Goal: Navigation & Orientation: Find specific page/section

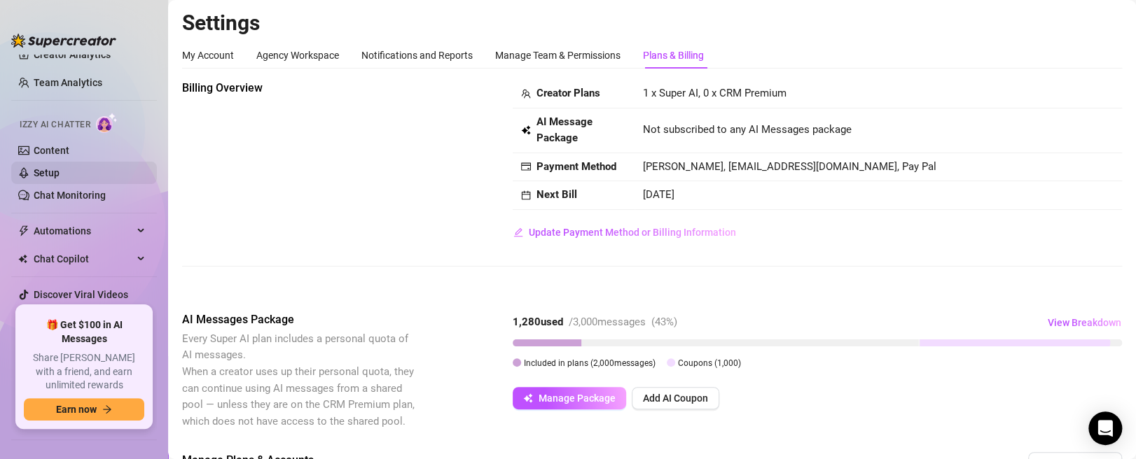
scroll to position [70, 0]
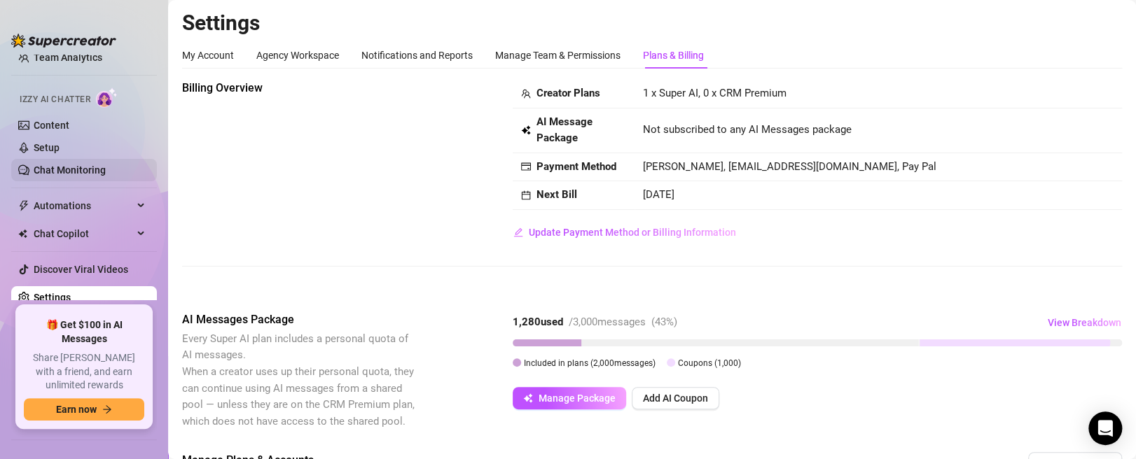
click at [95, 165] on link "Chat Monitoring" at bounding box center [70, 170] width 72 height 11
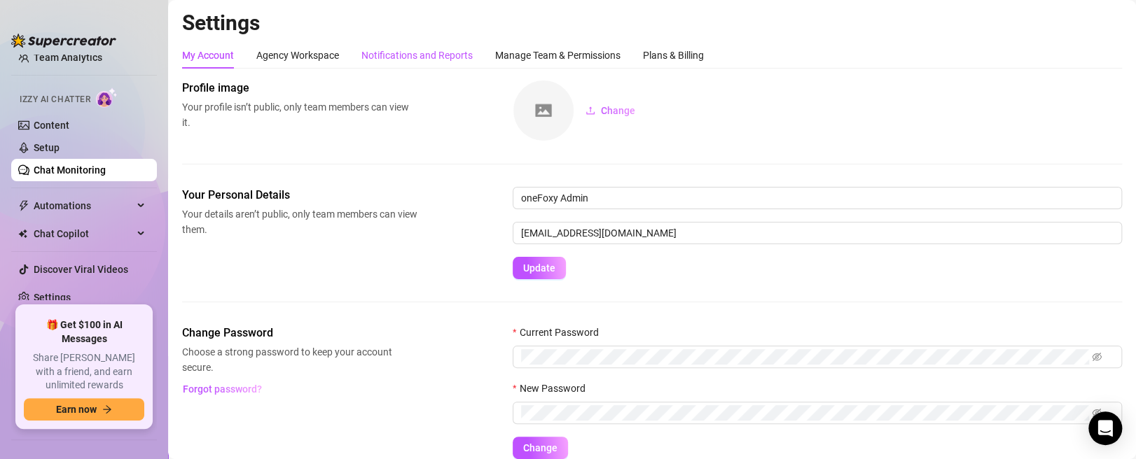
click at [380, 53] on div "Notifications and Reports" at bounding box center [416, 55] width 111 height 15
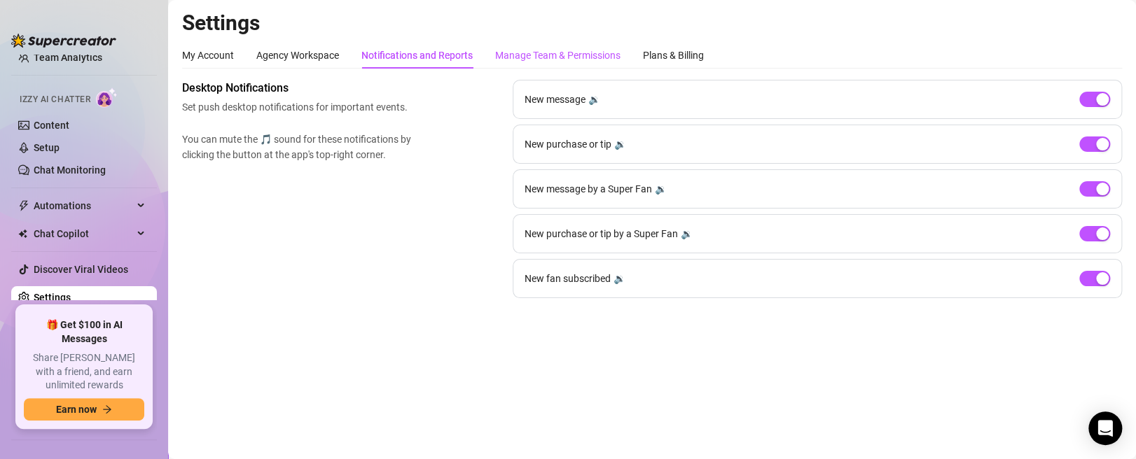
click at [566, 60] on div "Manage Team & Permissions" at bounding box center [557, 55] width 125 height 15
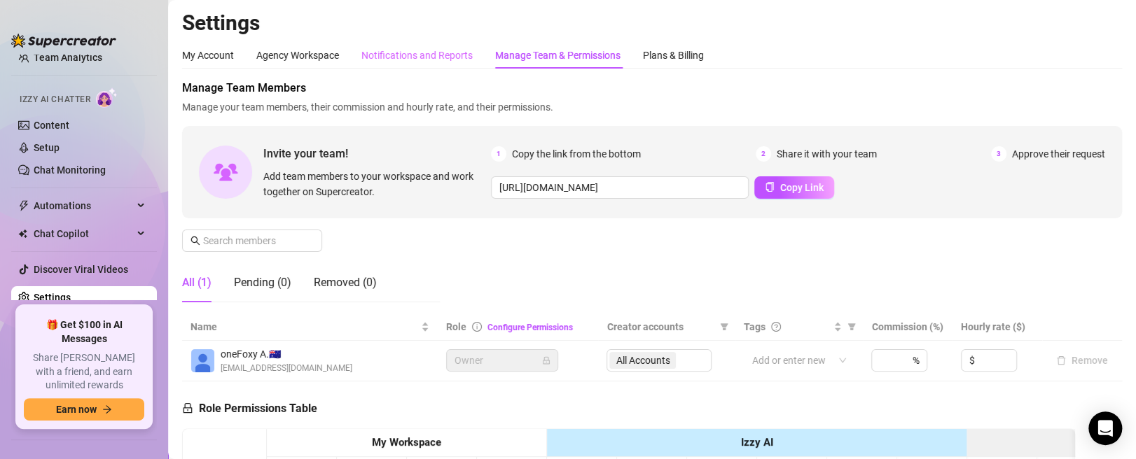
click at [439, 67] on div "Notifications and Reports" at bounding box center [416, 55] width 111 height 27
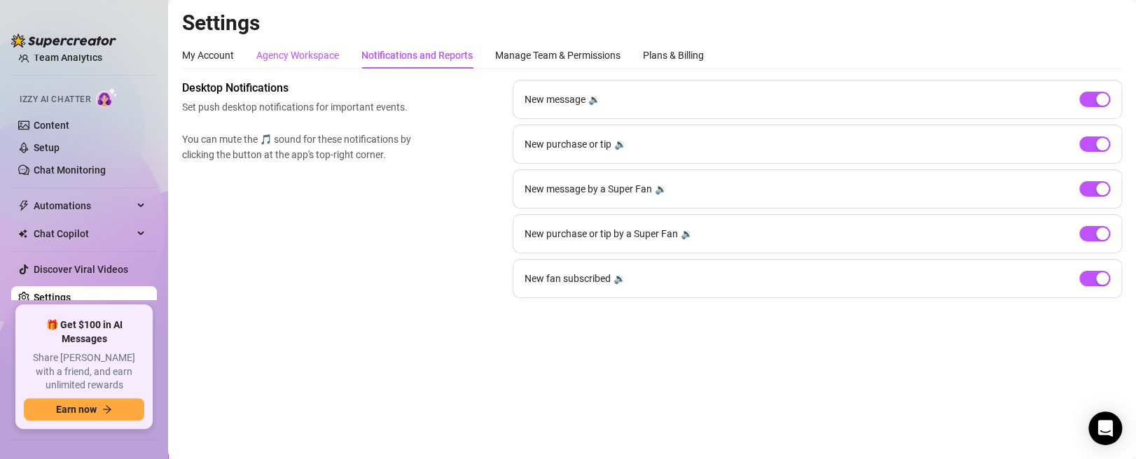
click at [321, 56] on div "Agency Workspace" at bounding box center [297, 55] width 83 height 15
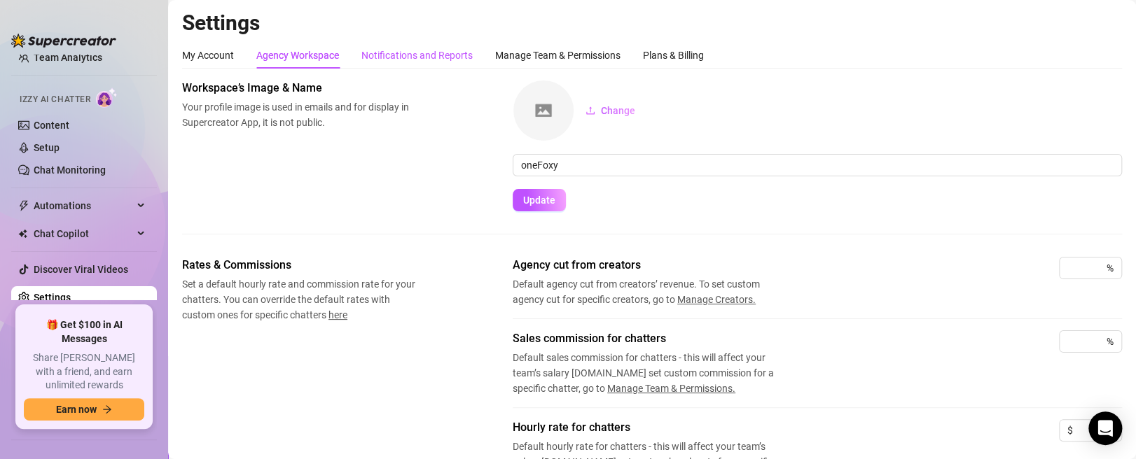
click at [436, 56] on div "Notifications and Reports" at bounding box center [416, 55] width 111 height 15
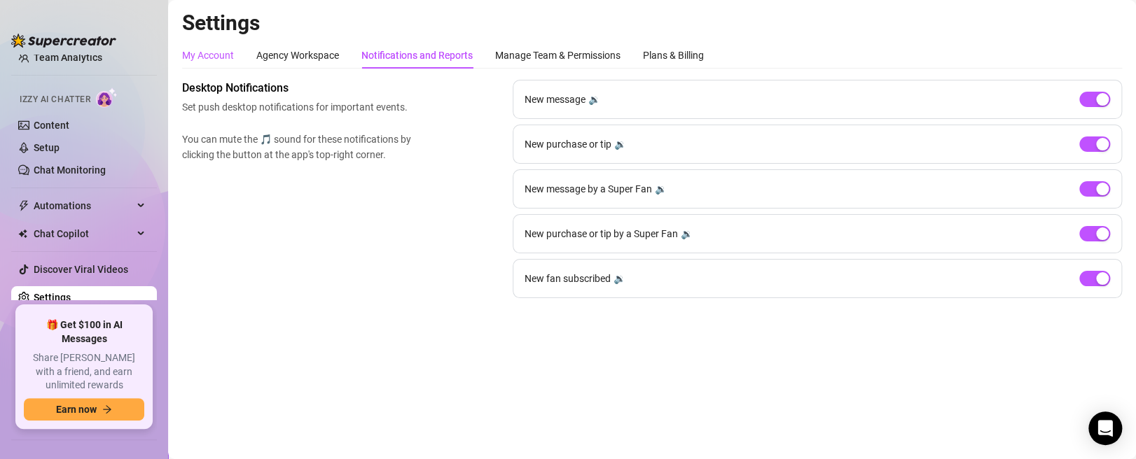
click at [206, 62] on div "My Account" at bounding box center [208, 55] width 52 height 15
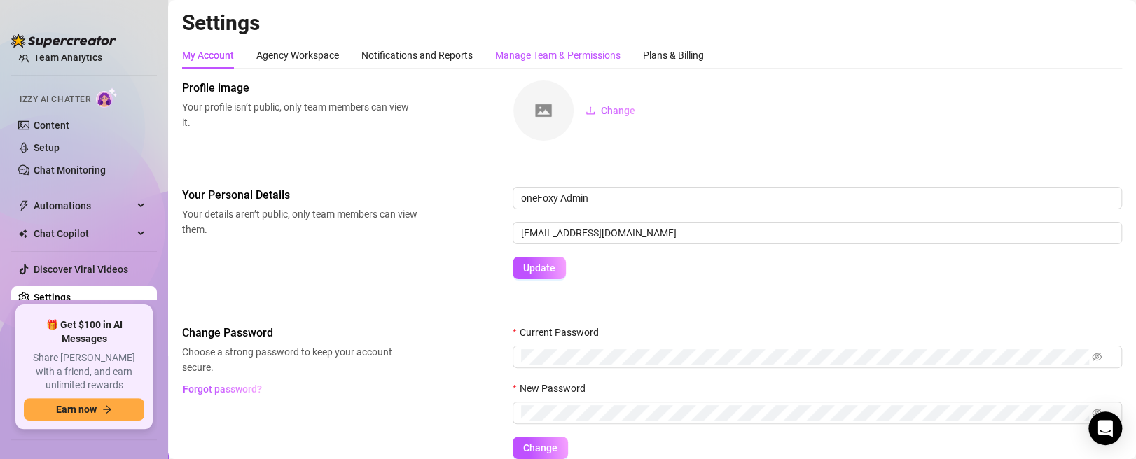
click at [570, 50] on div "Manage Team & Permissions" at bounding box center [557, 55] width 125 height 15
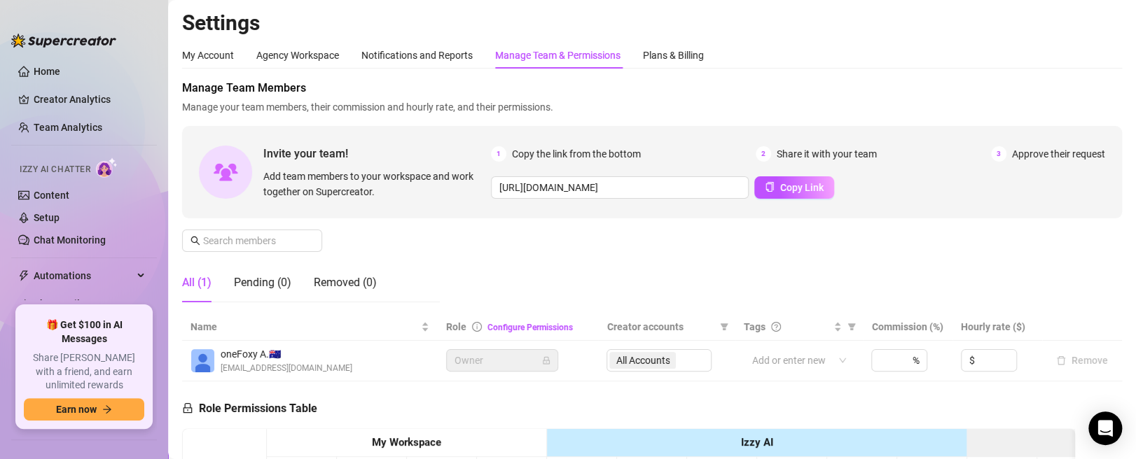
click at [997, 48] on div "My Account Agency Workspace Notifications and Reports Manage Team & Permissions…" at bounding box center [652, 55] width 940 height 27
click at [885, 0] on main "Settings My Account Agency Workspace Notifications and Reports Manage Team & Pe…" at bounding box center [652, 419] width 968 height 838
click at [60, 66] on link "Home" at bounding box center [47, 71] width 27 height 11
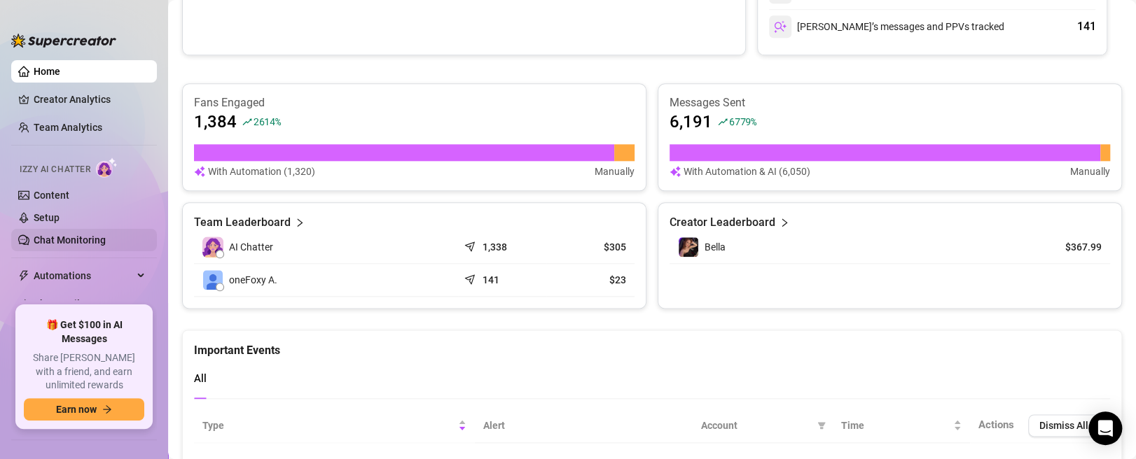
scroll to position [70, 0]
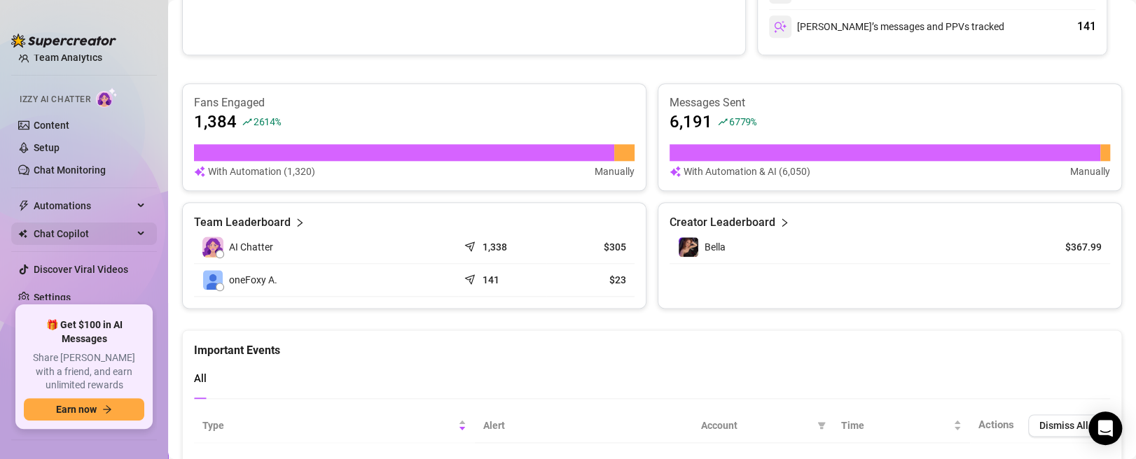
click at [130, 237] on div "Chat Copilot" at bounding box center [84, 234] width 146 height 22
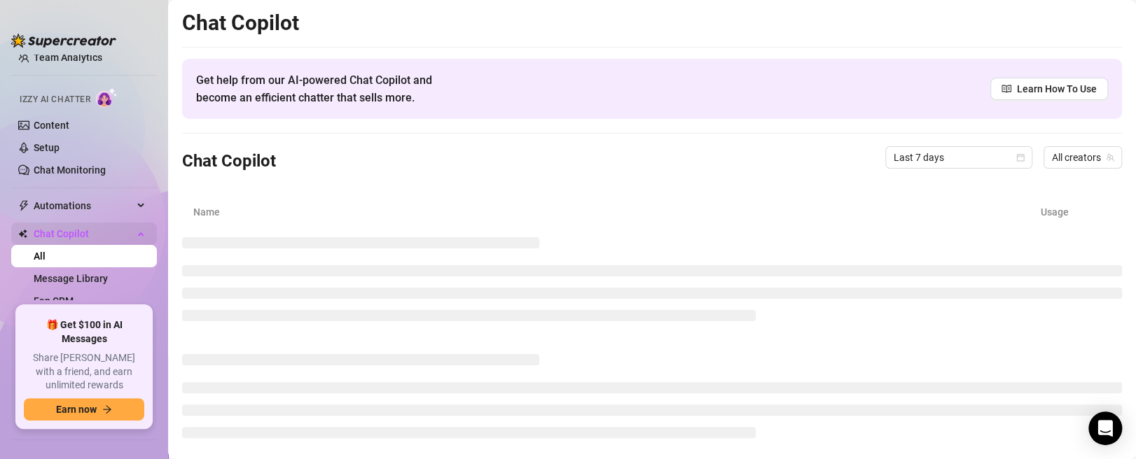
click at [130, 237] on div "Chat Copilot" at bounding box center [84, 234] width 146 height 22
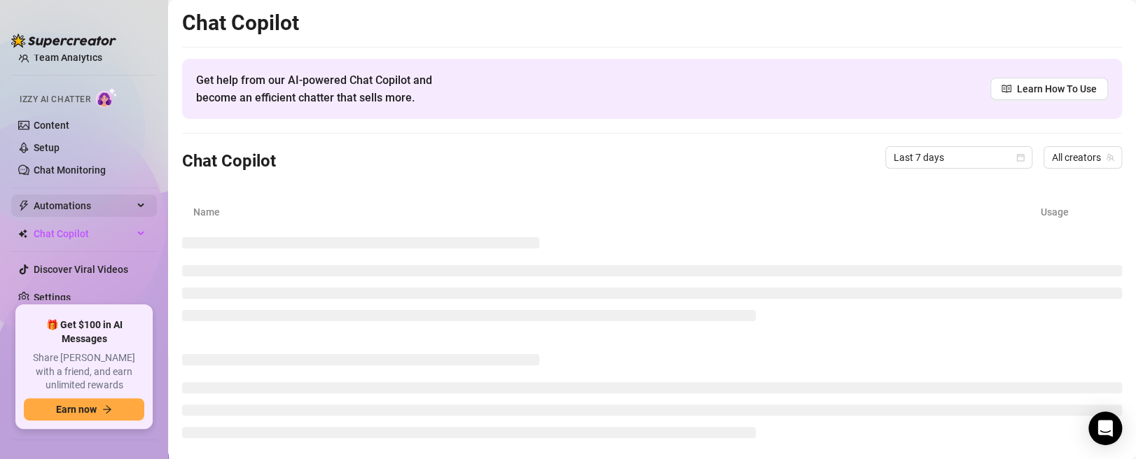
click at [130, 213] on div "Automations" at bounding box center [84, 206] width 146 height 22
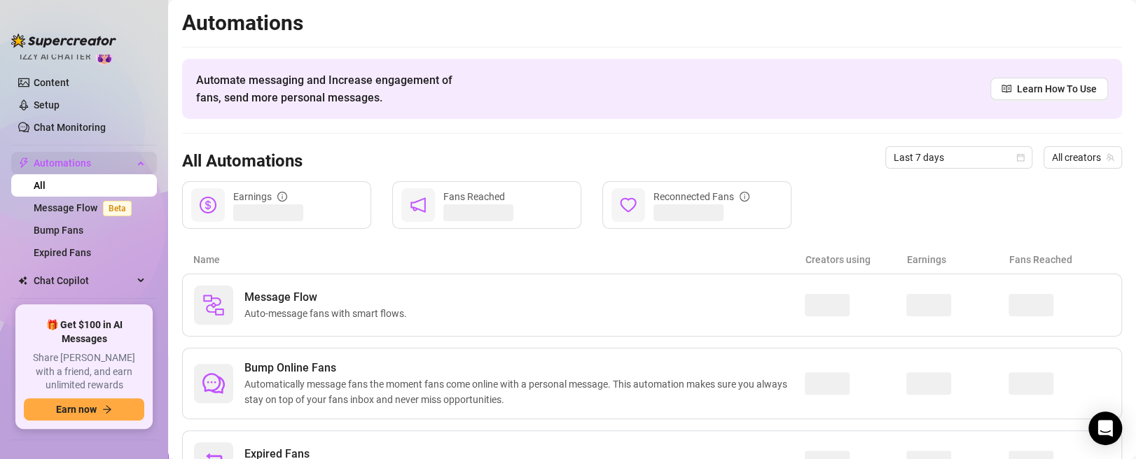
scroll to position [160, 0]
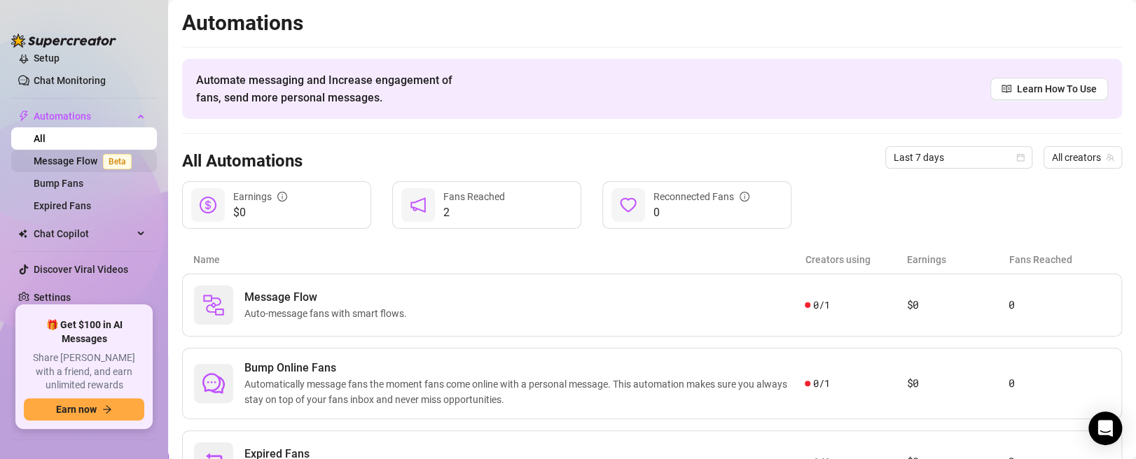
click at [72, 163] on link "Message Flow Beta" at bounding box center [86, 160] width 104 height 11
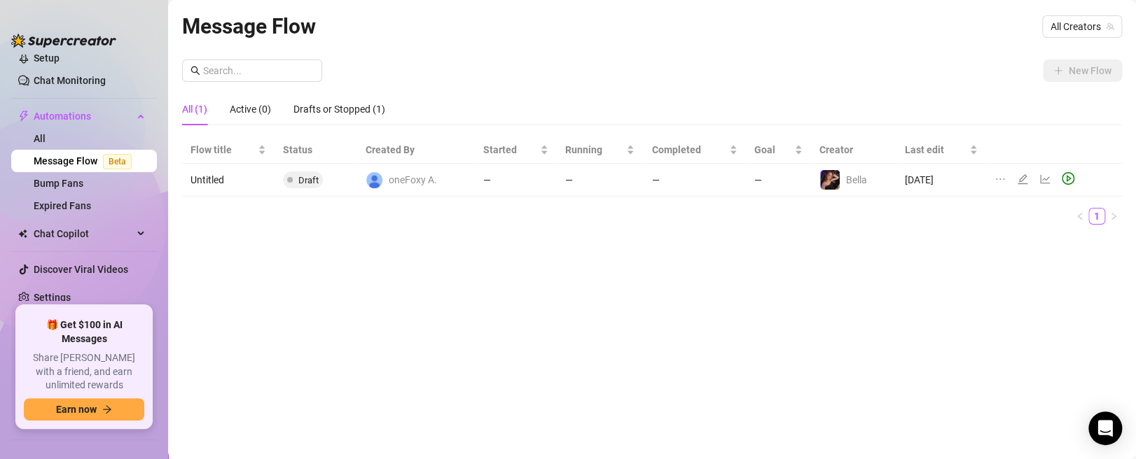
drag, startPoint x: 447, startPoint y: 303, endPoint x: 411, endPoint y: 303, distance: 35.7
click at [439, 303] on div "Message Flow All Creators New Flow All (1) Active (0) Drafts or Stopped (1) Flo…" at bounding box center [652, 214] width 940 height 408
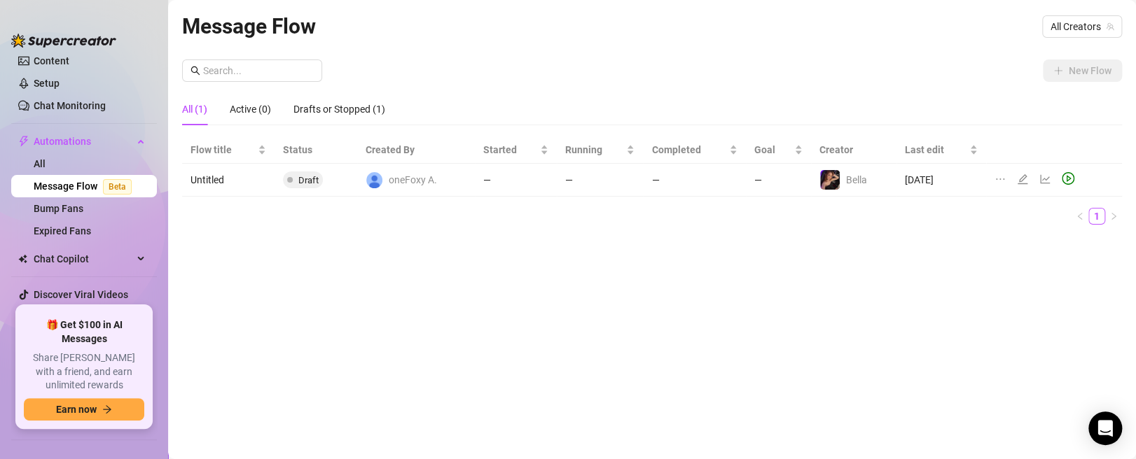
scroll to position [160, 0]
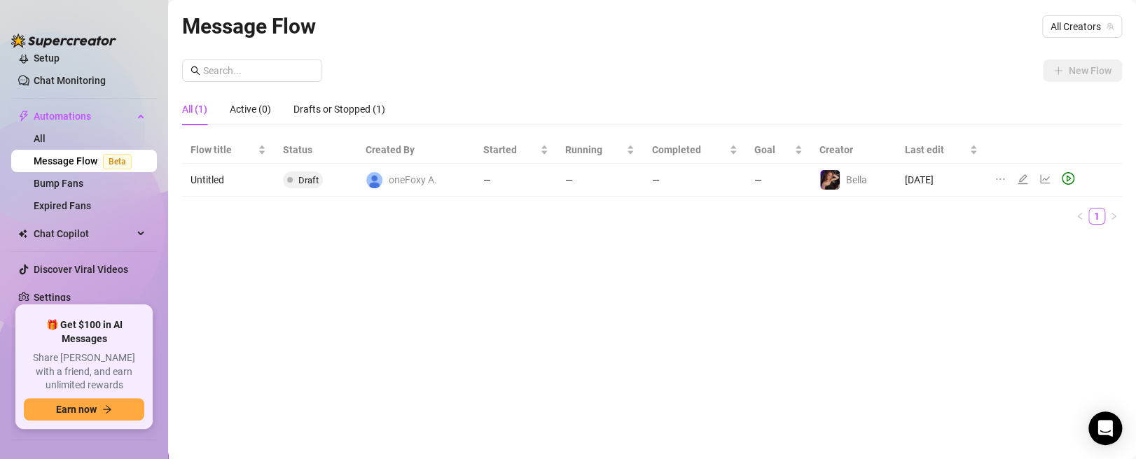
click at [228, 165] on td "Untitled" at bounding box center [228, 180] width 92 height 33
click at [218, 183] on td "Untitled" at bounding box center [228, 180] width 92 height 33
click at [1045, 178] on icon "line-chart" at bounding box center [1044, 179] width 11 height 11
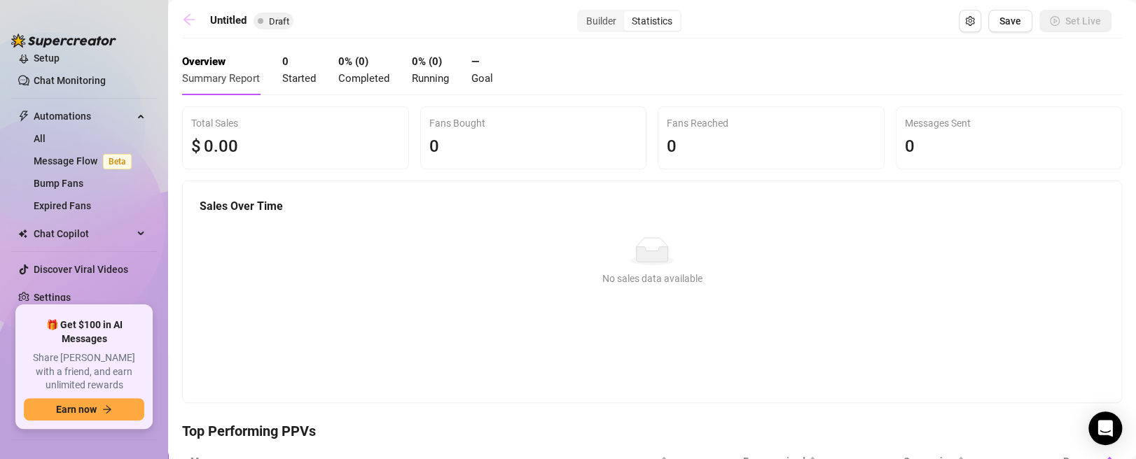
click at [190, 22] on icon "arrow-left" at bounding box center [189, 20] width 14 height 14
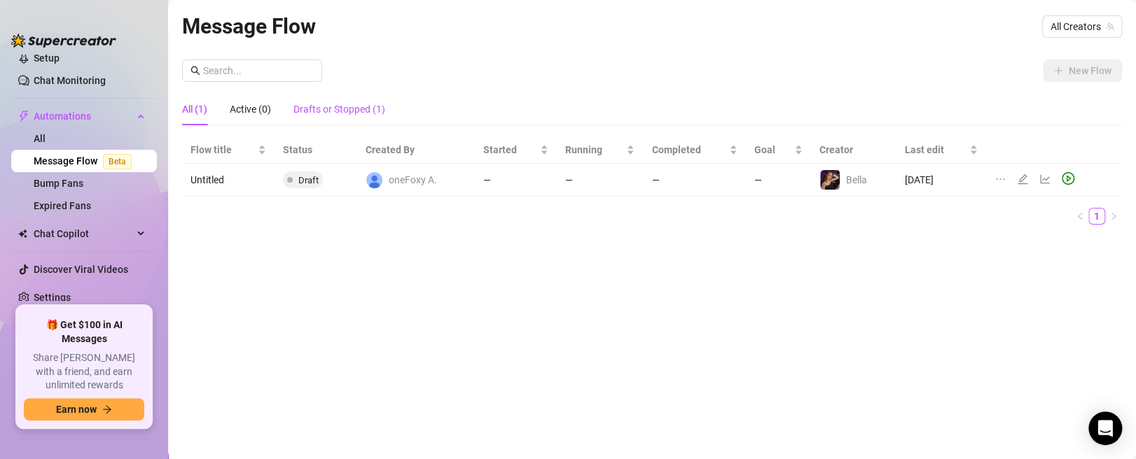
click at [323, 115] on div "Drafts or Stopped (1)" at bounding box center [339, 109] width 92 height 15
click at [188, 111] on div "All (1)" at bounding box center [194, 109] width 25 height 15
click at [995, 181] on icon "ellipsis" at bounding box center [1000, 179] width 11 height 11
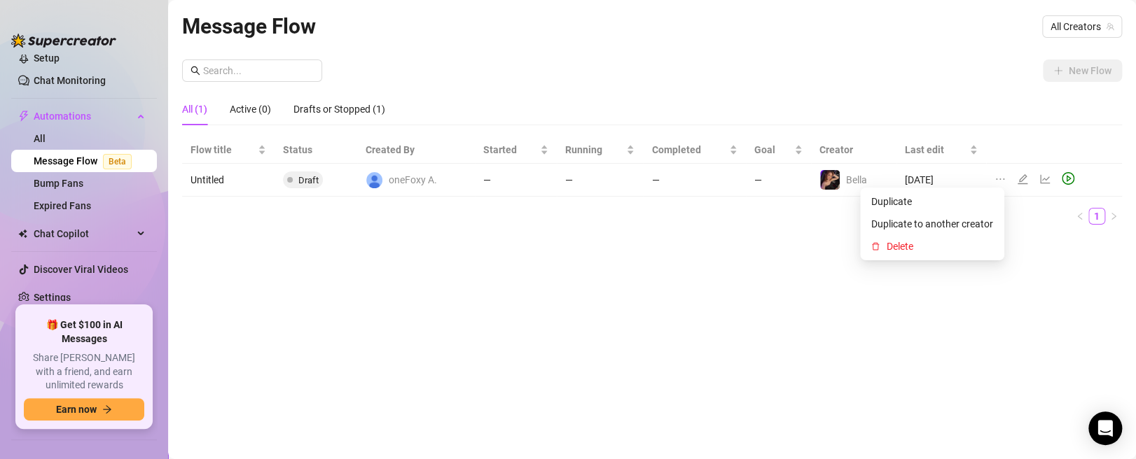
click at [1056, 241] on div "Message Flow All Creators New Flow All (1) Active (0) Drafts or Stopped (1) Flo…" at bounding box center [652, 214] width 940 height 408
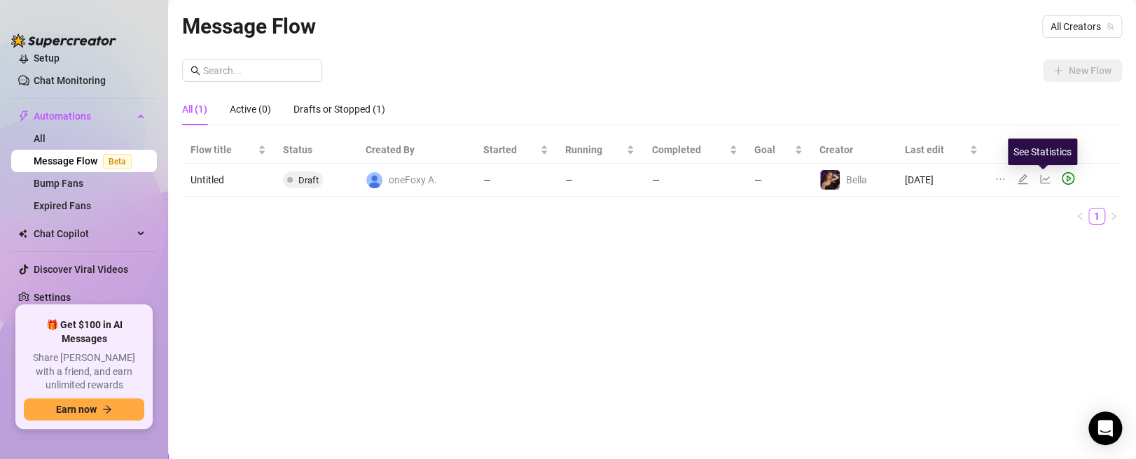
click at [1040, 176] on icon "line-chart" at bounding box center [1044, 179] width 11 height 11
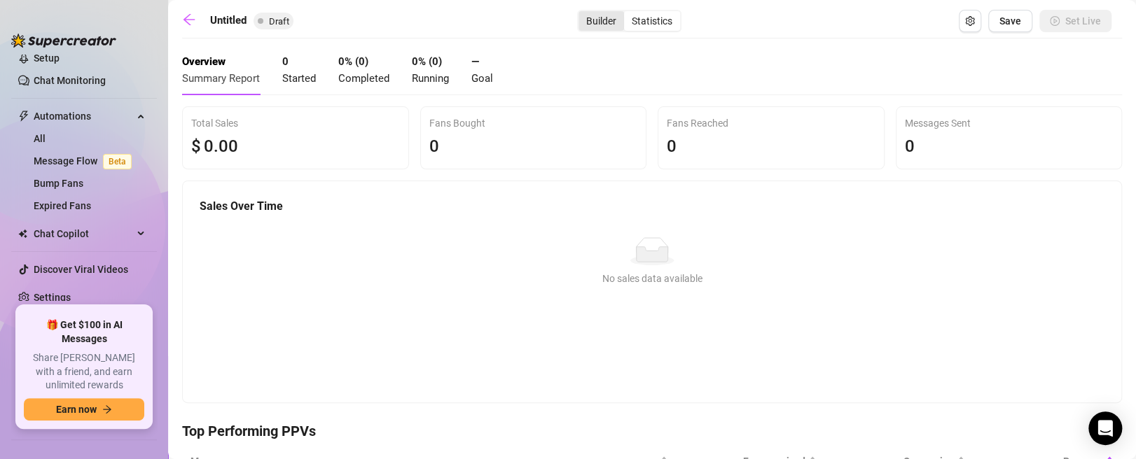
click at [590, 26] on div "Builder" at bounding box center [602, 21] width 46 height 20
click at [582, 13] on input "Builder" at bounding box center [582, 13] width 0 height 0
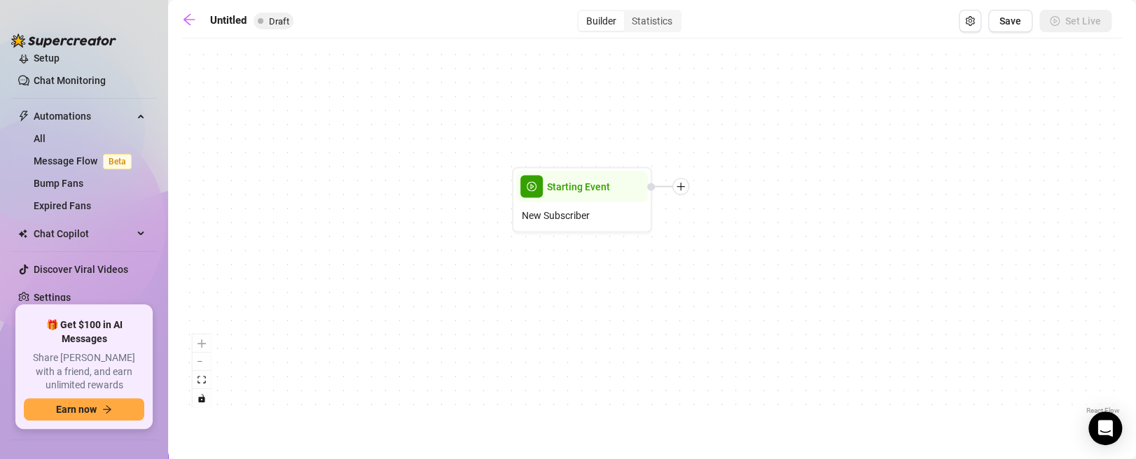
drag, startPoint x: 784, startPoint y: 339, endPoint x: 718, endPoint y: 306, distance: 74.2
click at [718, 306] on div "Starting Event New Subscriber" at bounding box center [652, 232] width 940 height 373
click at [679, 189] on icon "plus" at bounding box center [681, 187] width 10 height 10
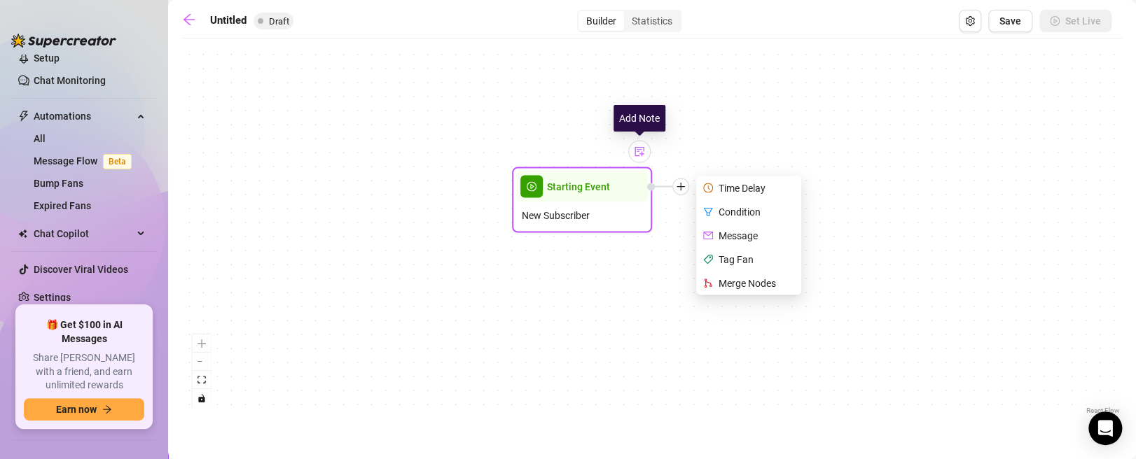
click at [648, 155] on div at bounding box center [639, 152] width 22 height 22
click at [603, 207] on div "New Subscriber" at bounding box center [582, 215] width 132 height 27
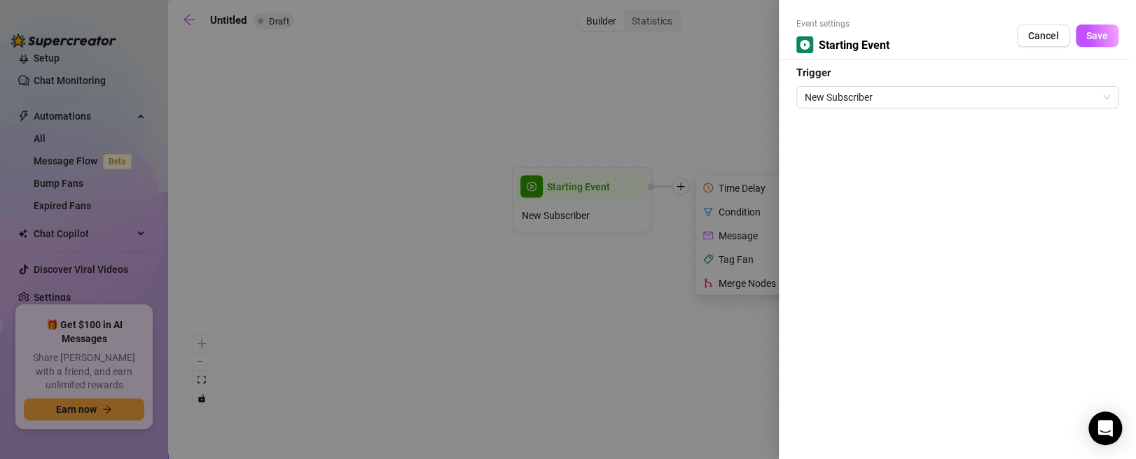
click at [589, 186] on div at bounding box center [568, 229] width 1136 height 459
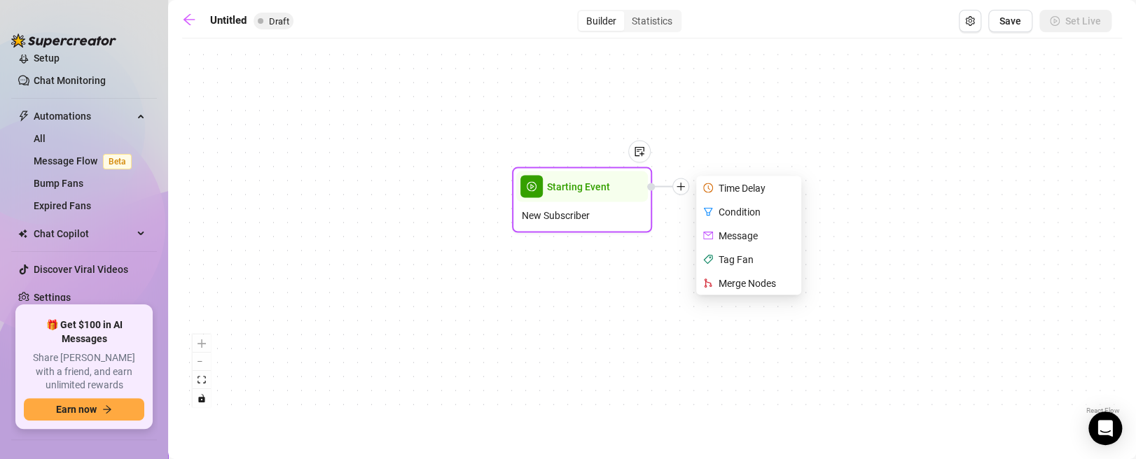
click at [589, 186] on span "Starting Event" at bounding box center [578, 186] width 63 height 15
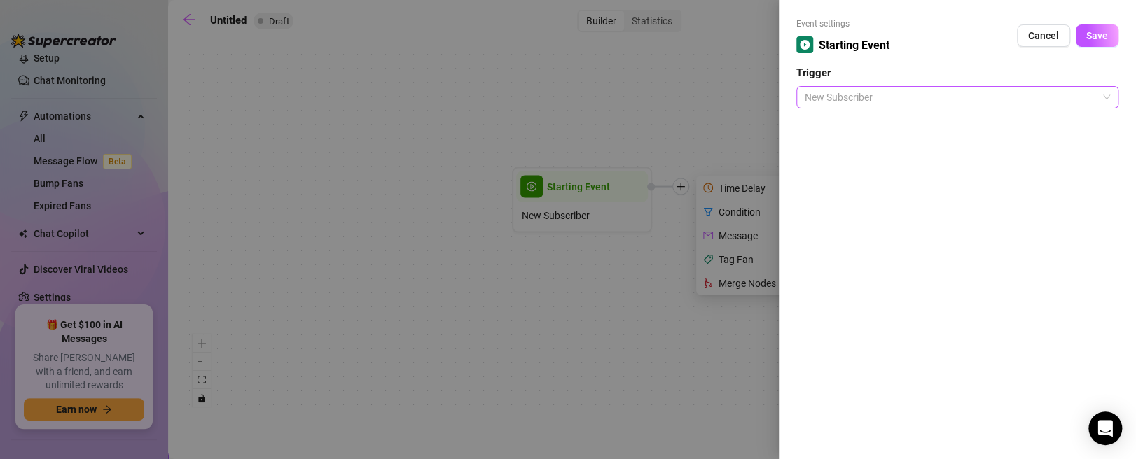
click at [953, 93] on span "New Subscriber" at bounding box center [957, 97] width 305 height 21
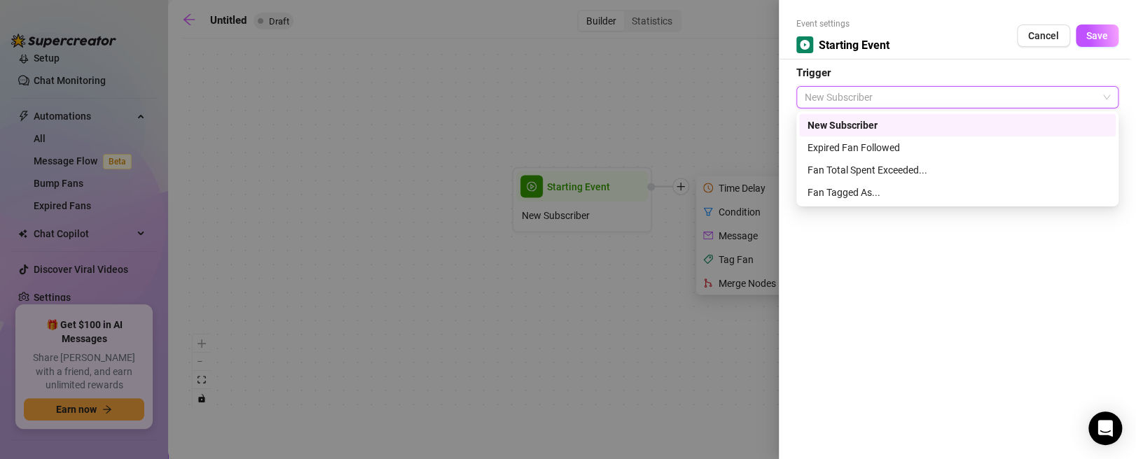
click at [896, 337] on div "Event settings Starting Event Cancel Save Trigger New Subscriber" at bounding box center [957, 229] width 357 height 459
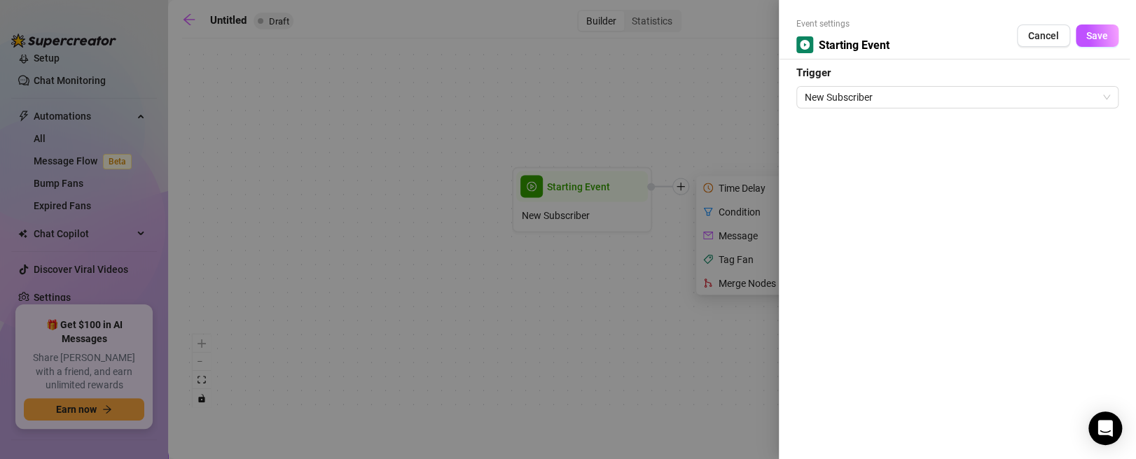
click at [644, 377] on div at bounding box center [568, 229] width 1136 height 459
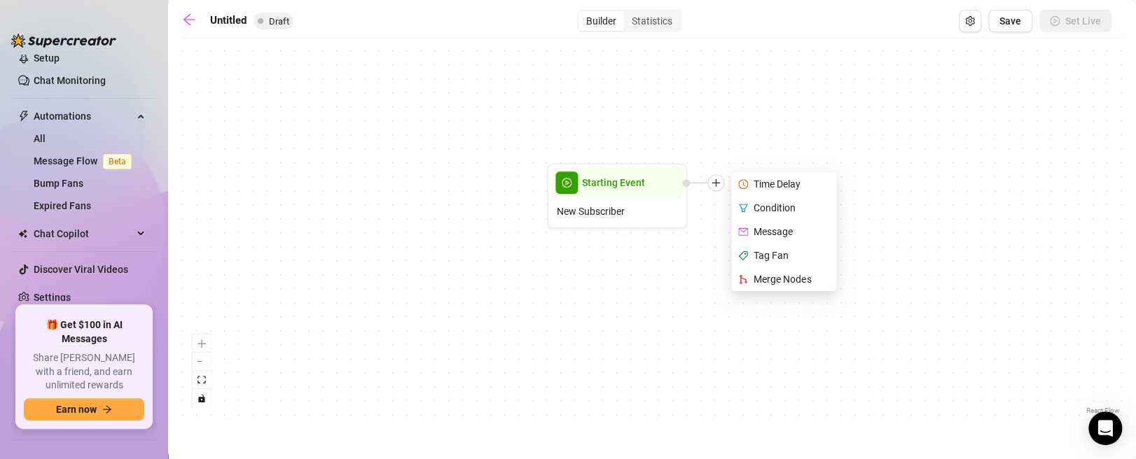
drag, startPoint x: 696, startPoint y: 224, endPoint x: 630, endPoint y: 296, distance: 98.1
click at [630, 296] on div "Starting Event New Subscriber Time Delay Condition Message Tag Fan Merge Nodes" at bounding box center [652, 232] width 940 height 373
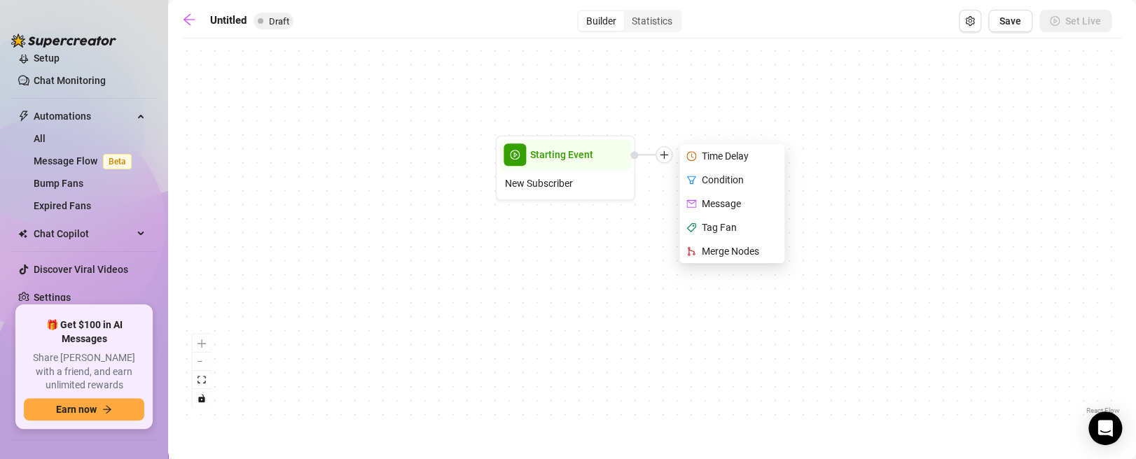
drag, startPoint x: 611, startPoint y: 355, endPoint x: 600, endPoint y: 225, distance: 130.7
click at [600, 220] on div "Starting Event New Subscriber Time Delay Condition Message Tag Fan Merge Nodes" at bounding box center [652, 232] width 940 height 373
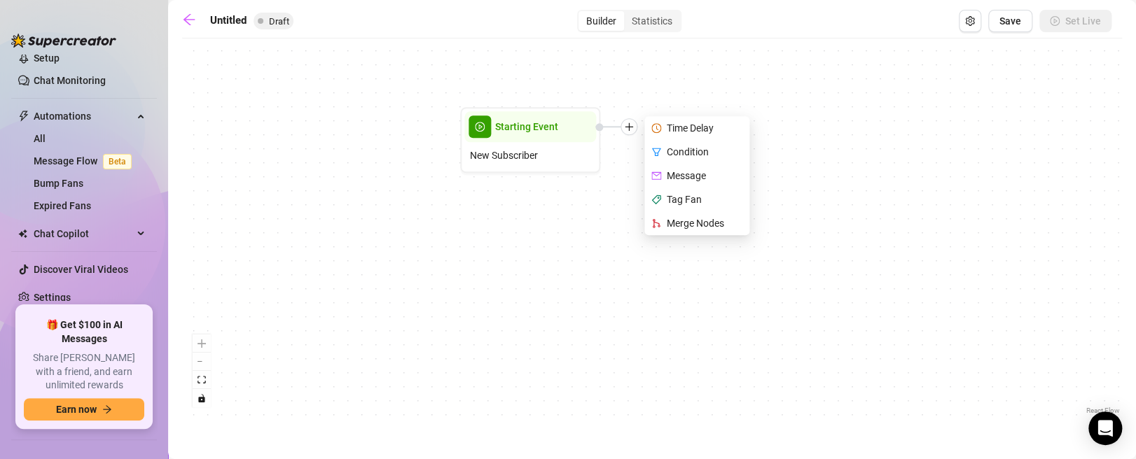
drag, startPoint x: 609, startPoint y: 244, endPoint x: 576, endPoint y: 277, distance: 46.6
click at [576, 277] on div "Starting Event New Subscriber Time Delay Condition Message Tag Fan Merge Nodes" at bounding box center [652, 232] width 940 height 373
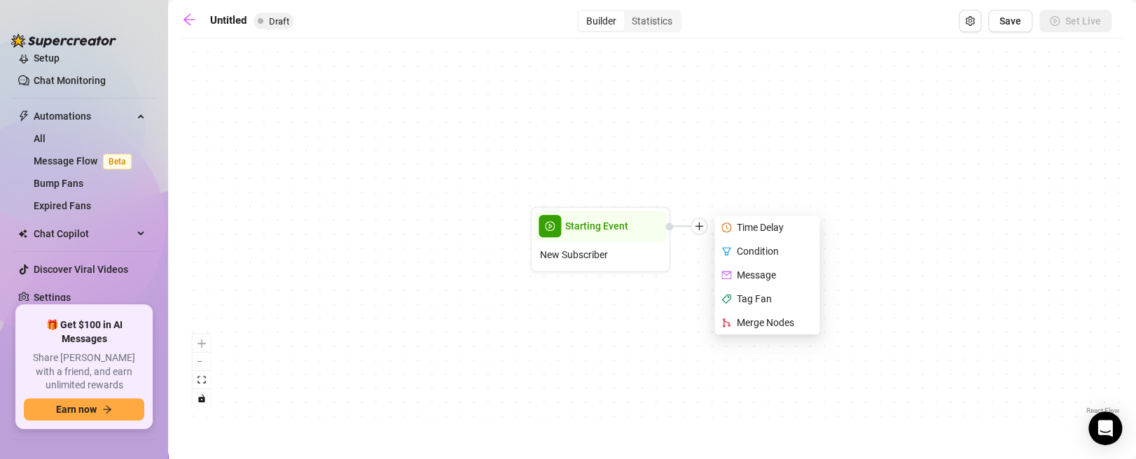
drag, startPoint x: 560, startPoint y: 252, endPoint x: 613, endPoint y: 319, distance: 85.8
click at [613, 319] on div "Starting Event New Subscriber Time Delay Condition Message Tag Fan Merge Nodes" at bounding box center [652, 232] width 940 height 373
drag, startPoint x: 588, startPoint y: 125, endPoint x: 501, endPoint y: 127, distance: 86.2
click at [501, 127] on div "Starting Event New Subscriber Time Delay Condition Message Tag Fan Merge Nodes" at bounding box center [652, 232] width 940 height 373
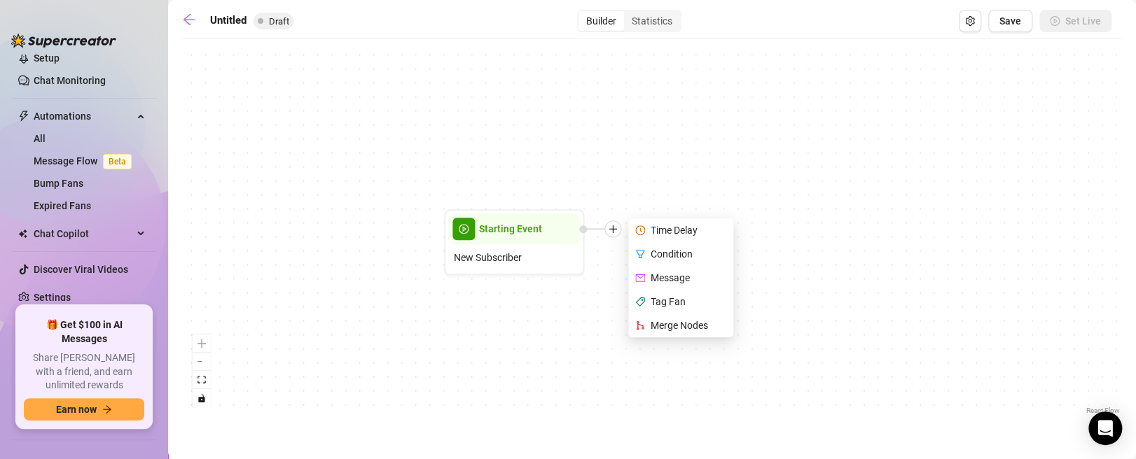
drag, startPoint x: 548, startPoint y: 188, endPoint x: 410, endPoint y: 179, distance: 138.3
click at [410, 179] on div "Starting Event New Subscriber Time Delay Condition Message Tag Fan Merge Nodes" at bounding box center [652, 232] width 940 height 373
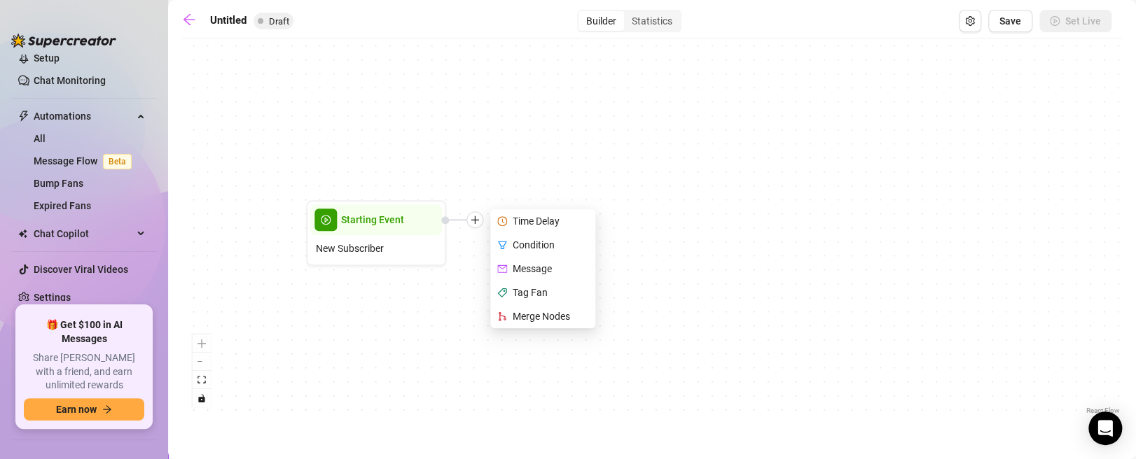
drag, startPoint x: 520, startPoint y: 162, endPoint x: 773, endPoint y: 100, distance: 260.9
click at [773, 100] on div "Starting Event New Subscriber Time Delay Condition Message Tag Fan Merge Nodes" at bounding box center [652, 232] width 940 height 373
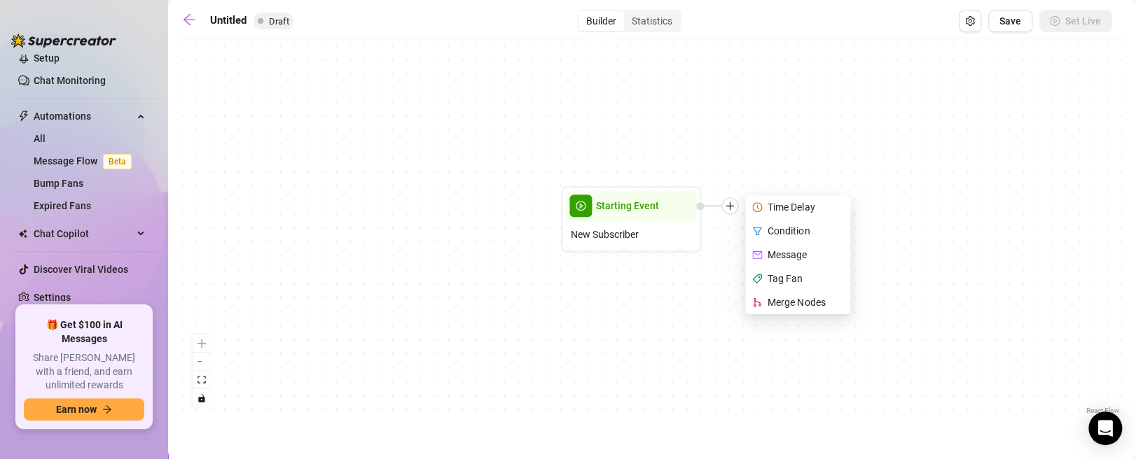
drag, startPoint x: 546, startPoint y: 116, endPoint x: 562, endPoint y: 174, distance: 59.8
click at [562, 174] on div "Starting Event New Subscriber Time Delay Condition Message Tag Fan Merge Nodes" at bounding box center [652, 232] width 940 height 373
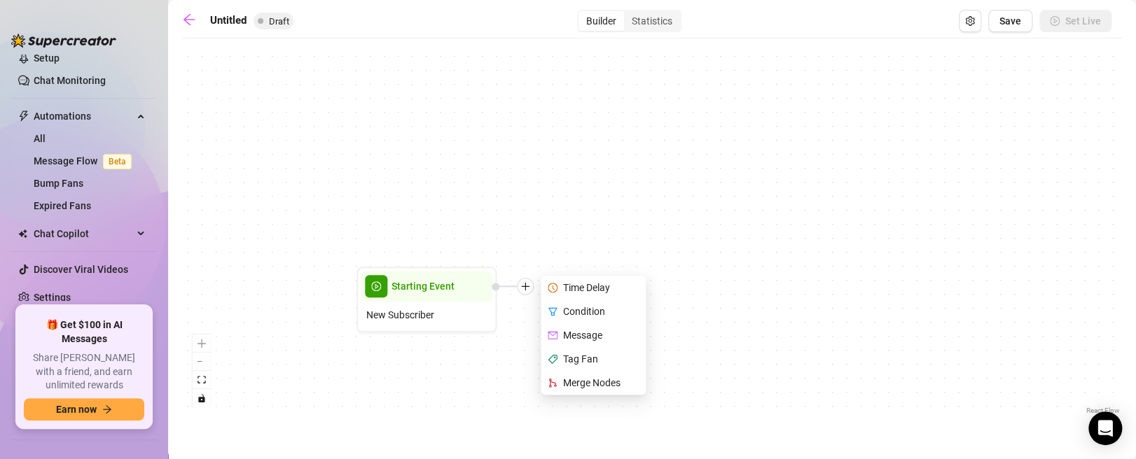
drag, startPoint x: 537, startPoint y: 151, endPoint x: 497, endPoint y: 157, distance: 41.0
click at [497, 157] on div "Starting Event New Subscriber Time Delay Condition Message Tag Fan Merge Nodes" at bounding box center [652, 232] width 940 height 373
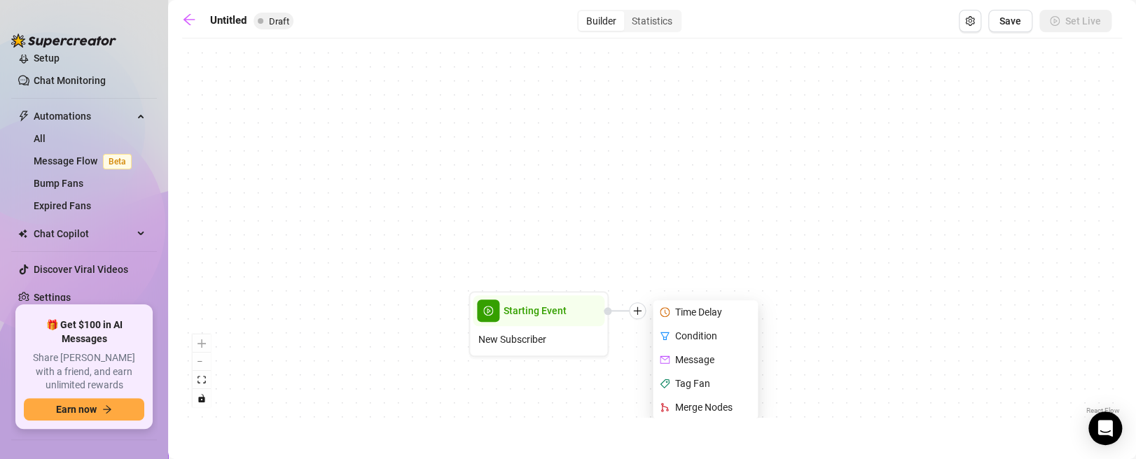
drag, startPoint x: 539, startPoint y: 205, endPoint x: 654, endPoint y: 216, distance: 115.5
click at [654, 216] on div "Starting Event New Subscriber Time Delay Condition Message Tag Fan Merge Nodes" at bounding box center [652, 232] width 940 height 373
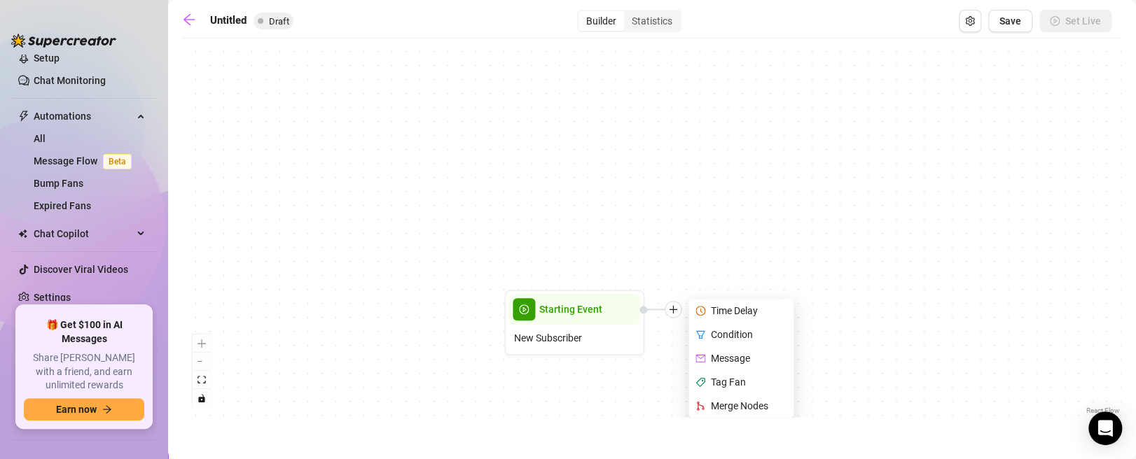
drag, startPoint x: 495, startPoint y: 216, endPoint x: 529, endPoint y: 157, distance: 67.8
click at [529, 157] on div "Starting Event New Subscriber Time Delay Condition Message Tag Fan Merge Nodes" at bounding box center [652, 232] width 940 height 373
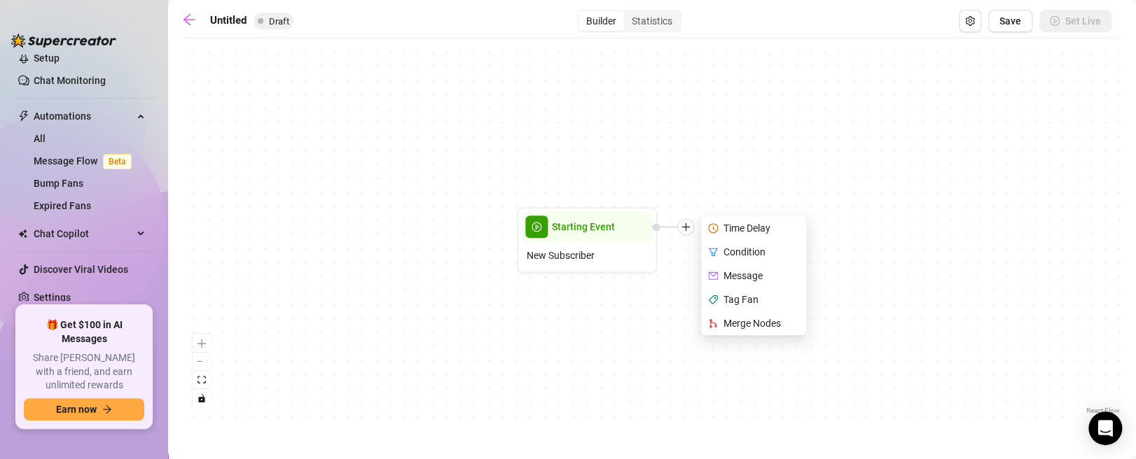
drag, startPoint x: 456, startPoint y: 244, endPoint x: 431, endPoint y: 212, distance: 40.9
click at [431, 212] on div "Starting Event New Subscriber Time Delay Condition Message Tag Fan Merge Nodes" at bounding box center [652, 232] width 940 height 373
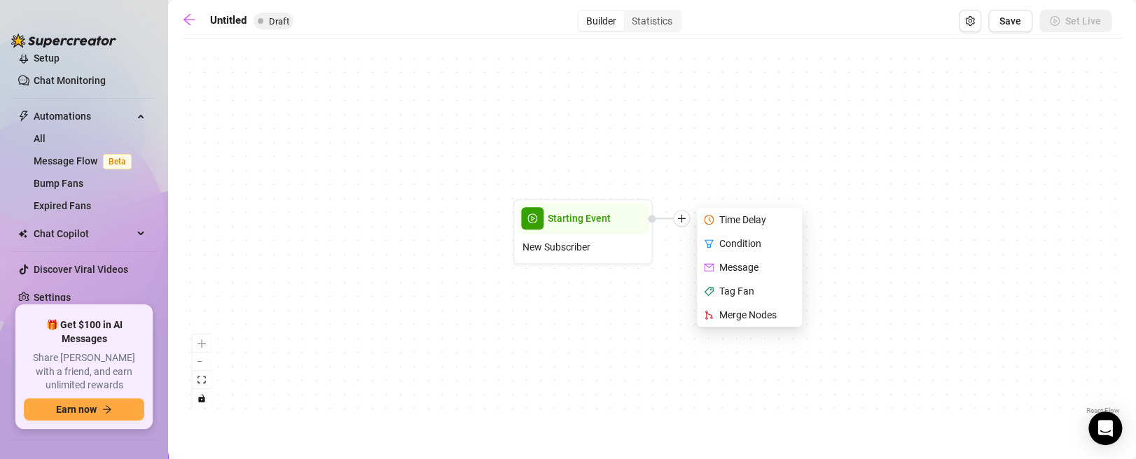
drag, startPoint x: 635, startPoint y: 314, endPoint x: 613, endPoint y: 290, distance: 32.2
click at [613, 290] on div "Starting Event New Subscriber Time Delay Condition Message Tag Fan Merge Nodes" at bounding box center [652, 232] width 940 height 373
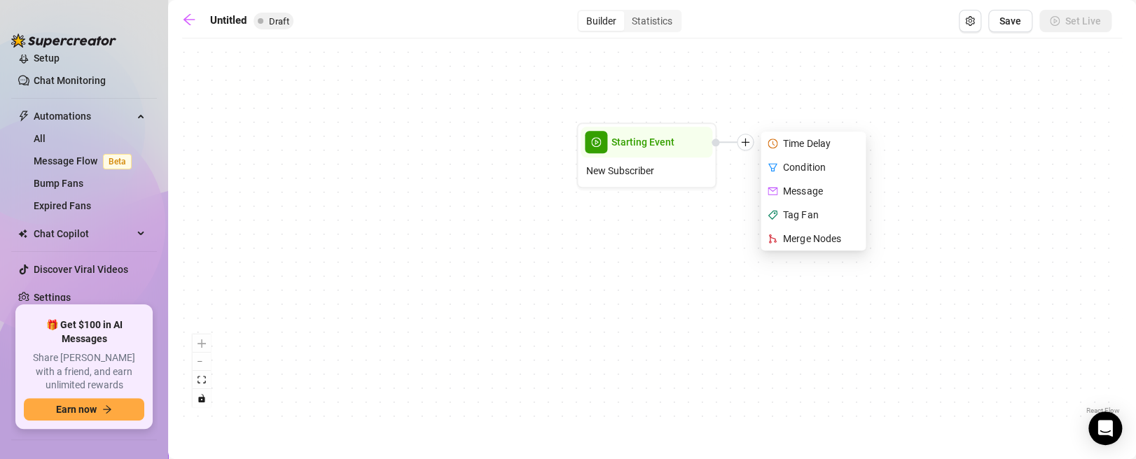
drag, startPoint x: 518, startPoint y: 305, endPoint x: 604, endPoint y: 251, distance: 102.2
click at [604, 251] on div "Starting Event New Subscriber Time Delay Condition Message Tag Fan Merge Nodes" at bounding box center [652, 232] width 940 height 373
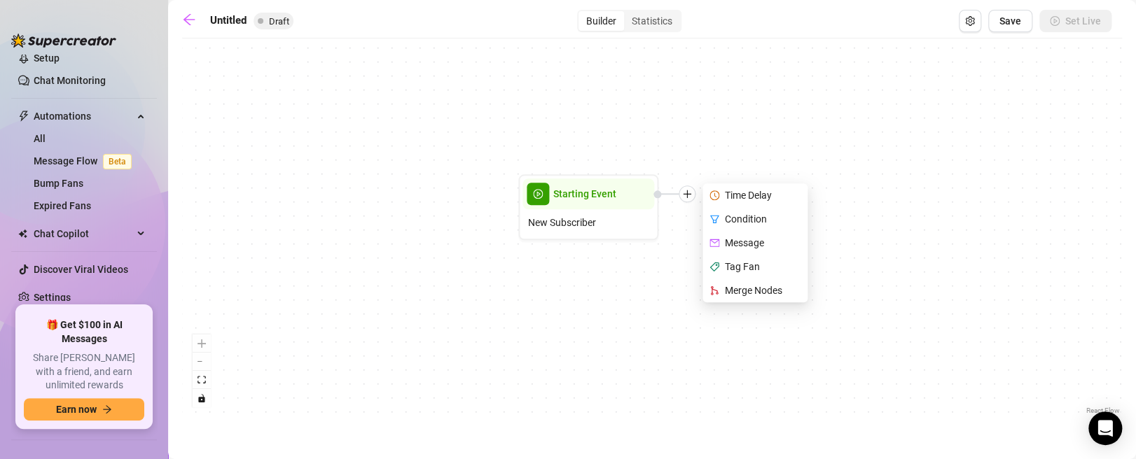
drag, startPoint x: 618, startPoint y: 248, endPoint x: 559, endPoint y: 301, distance: 79.9
click at [559, 301] on div "Starting Event New Subscriber Time Delay Condition Message Tag Fan Merge Nodes" at bounding box center [652, 232] width 940 height 373
click at [518, 291] on div "Starting Event New Subscriber Time Delay Condition Message Tag Fan Merge Nodes" at bounding box center [652, 232] width 940 height 373
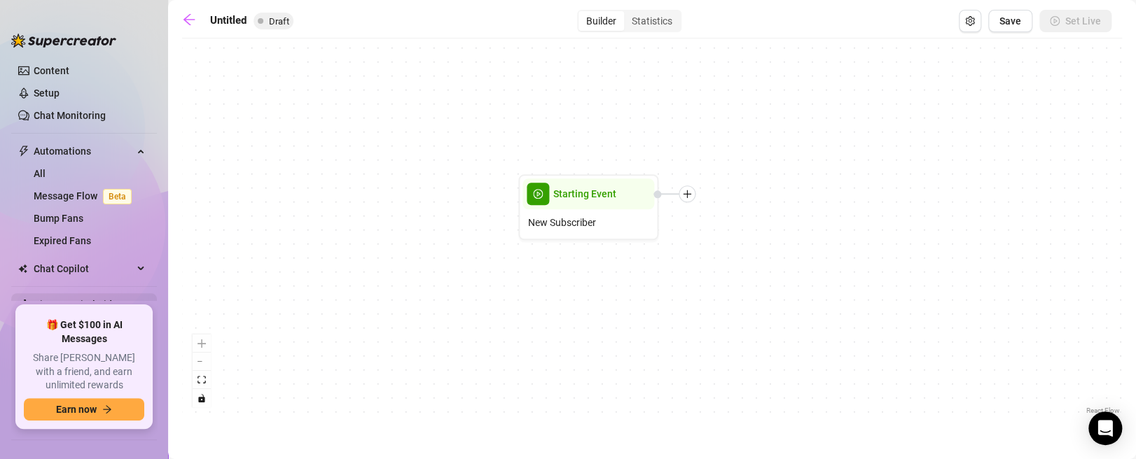
scroll to position [160, 0]
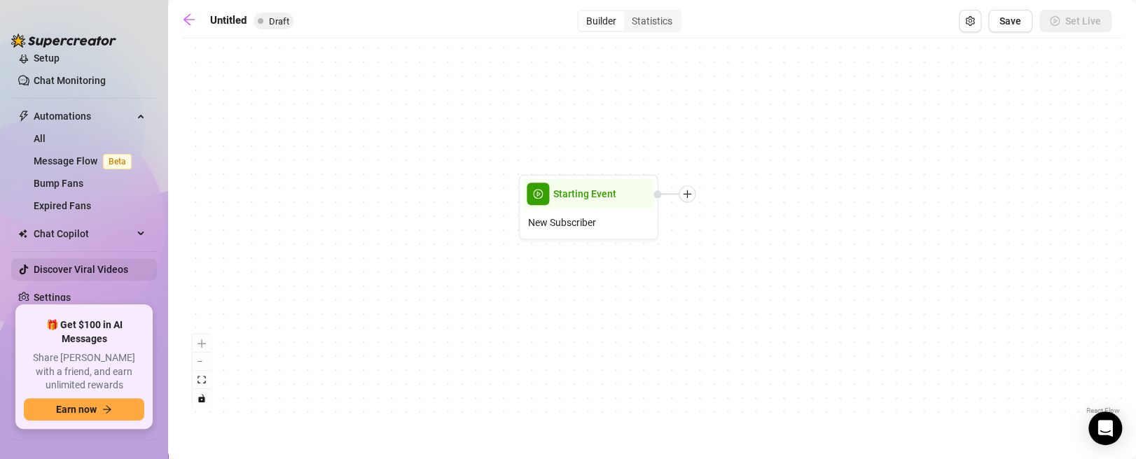
click at [106, 264] on link "Discover Viral Videos" at bounding box center [81, 269] width 95 height 11
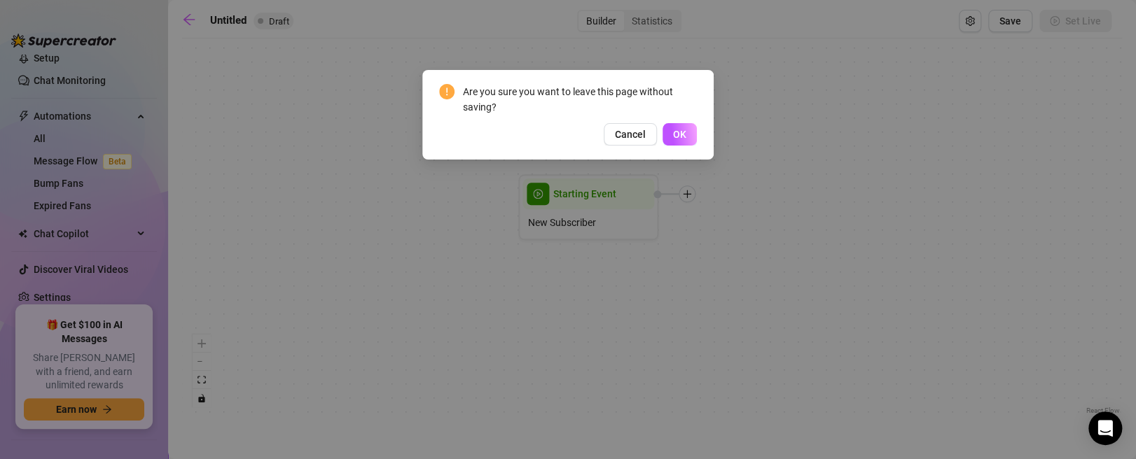
click at [688, 137] on button "OK" at bounding box center [680, 134] width 34 height 22
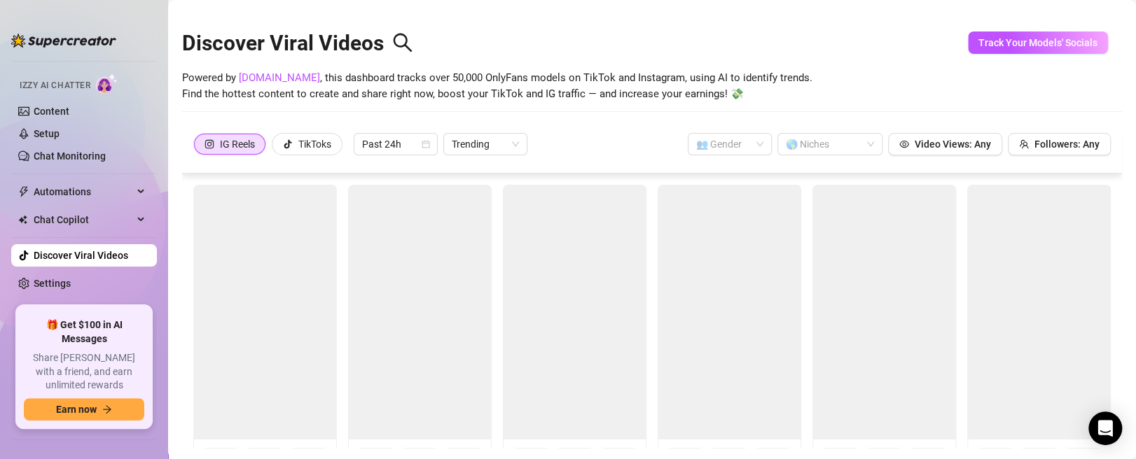
scroll to position [70, 0]
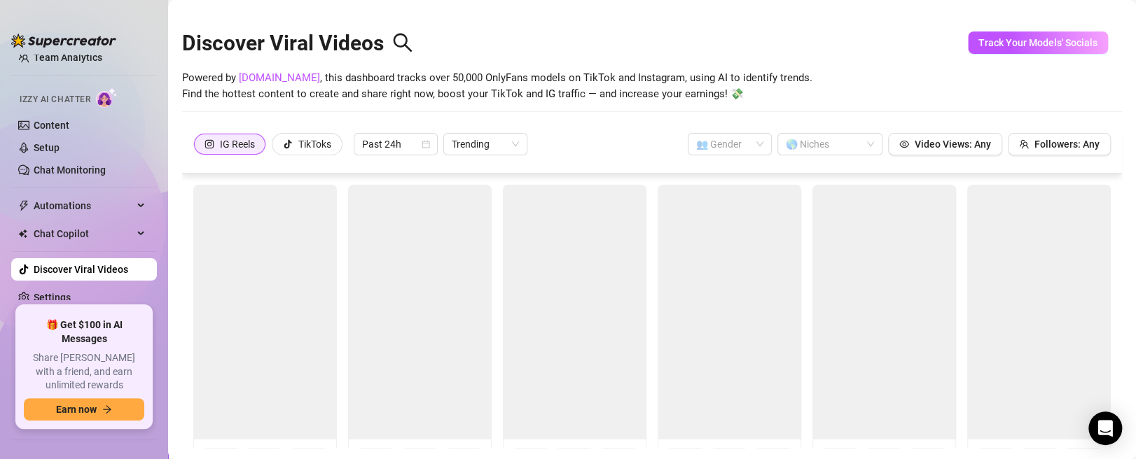
click at [236, 145] on div "IG Reels" at bounding box center [237, 144] width 35 height 21
click at [198, 148] on input "IG Reels" at bounding box center [198, 148] width 0 height 0
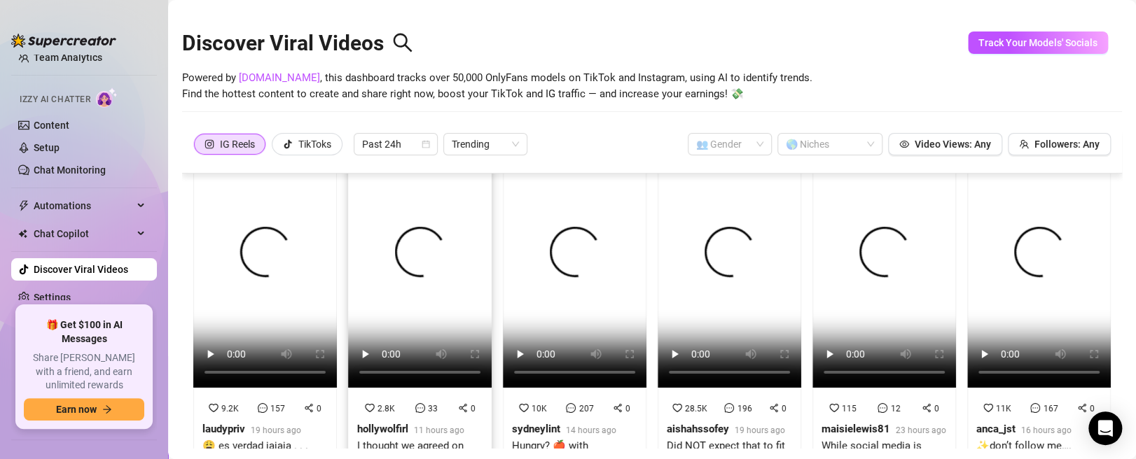
scroll to position [0, 0]
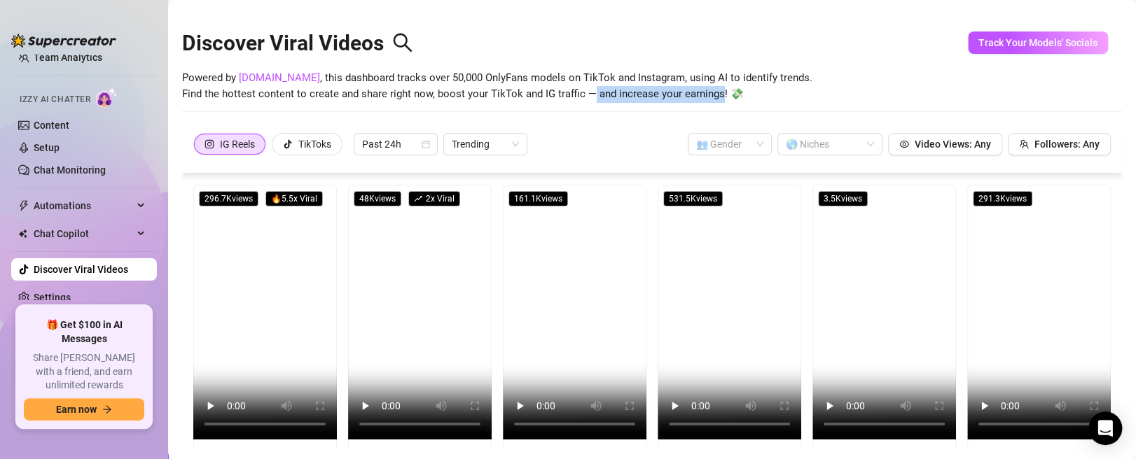
drag, startPoint x: 716, startPoint y: 92, endPoint x: 591, endPoint y: 92, distance: 125.4
click at [593, 92] on span "Powered by [DOMAIN_NAME] , this dashboard tracks over 50,000 OnlyFans models on…" at bounding box center [497, 86] width 630 height 33
click at [590, 91] on span "Powered by [DOMAIN_NAME] , this dashboard tracks over 50,000 OnlyFans models on…" at bounding box center [497, 86] width 630 height 33
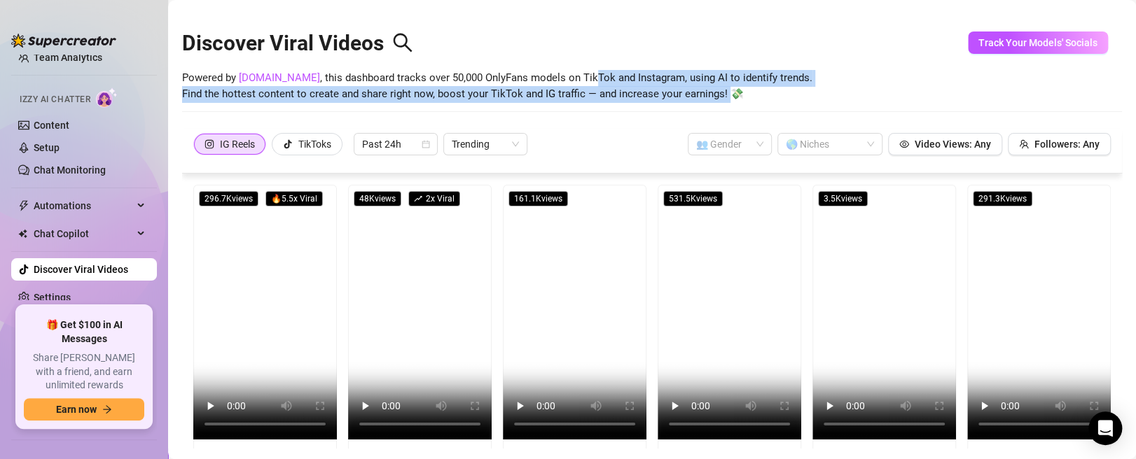
drag, startPoint x: 725, startPoint y: 98, endPoint x: 557, endPoint y: 91, distance: 168.2
click at [571, 80] on span "Powered by [DOMAIN_NAME] , this dashboard tracks over 50,000 OnlyFans models on…" at bounding box center [497, 86] width 630 height 33
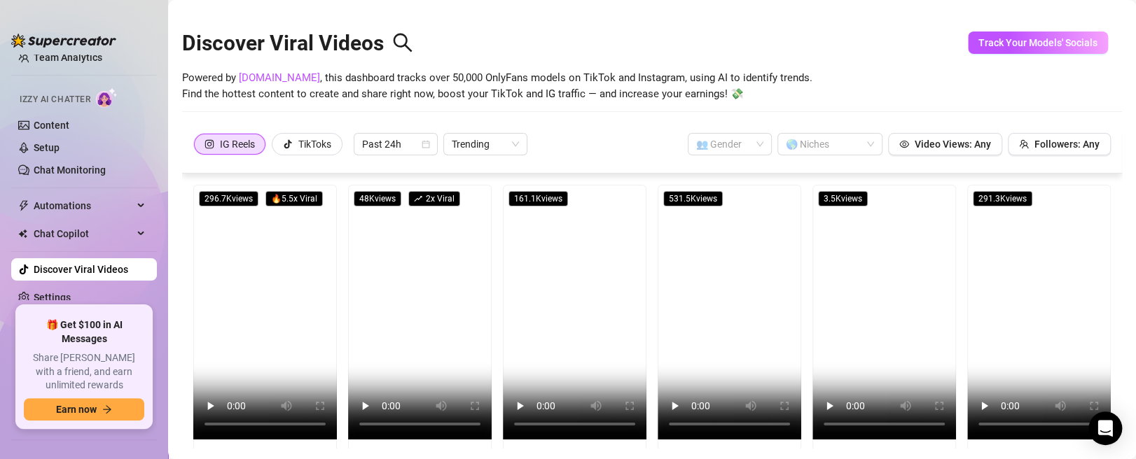
click at [394, 76] on span "Powered by [DOMAIN_NAME] , this dashboard tracks over 50,000 OnlyFans models on…" at bounding box center [497, 86] width 630 height 33
click at [91, 171] on link "Chat Monitoring" at bounding box center [70, 170] width 72 height 11
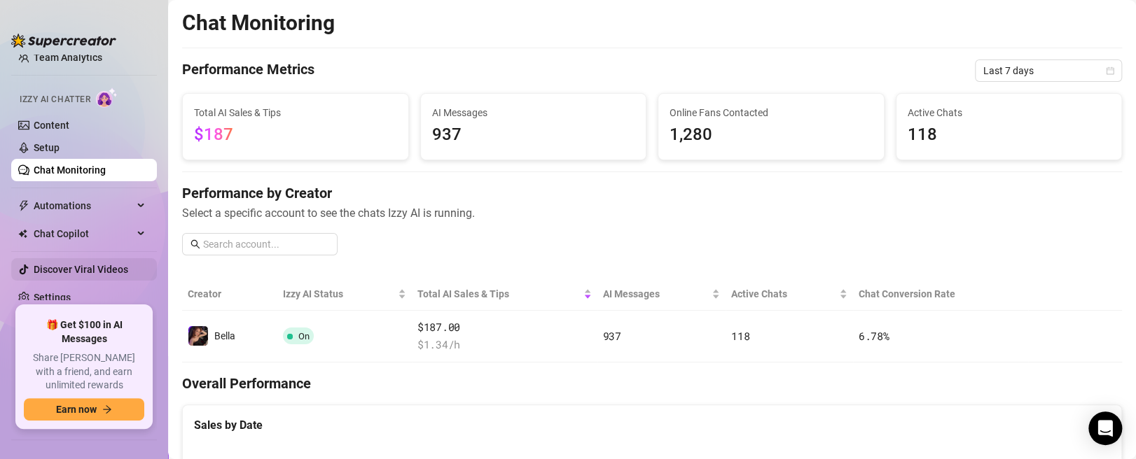
click at [104, 267] on link "Discover Viral Videos" at bounding box center [81, 269] width 95 height 11
